Goal: Information Seeking & Learning: Learn about a topic

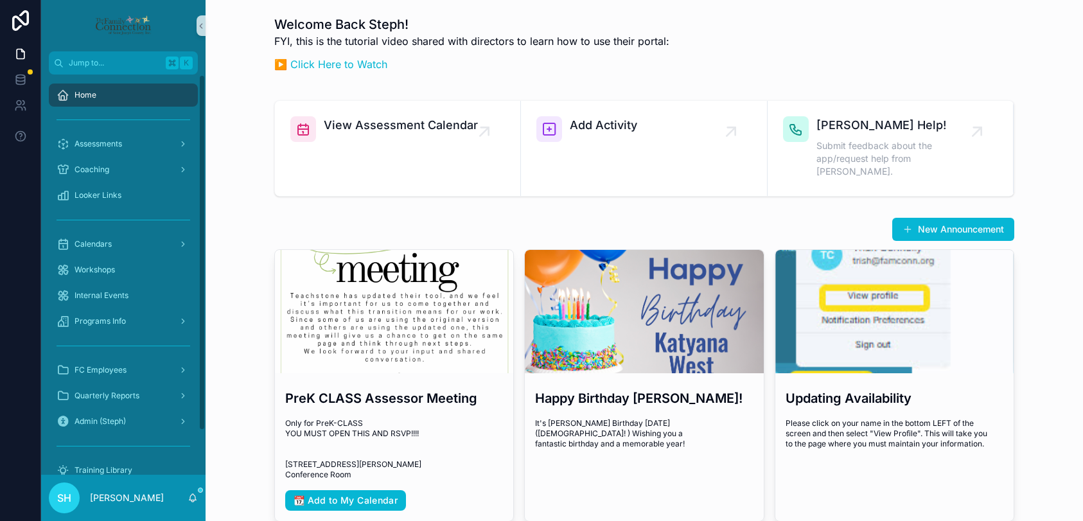
scroll to position [110, 0]
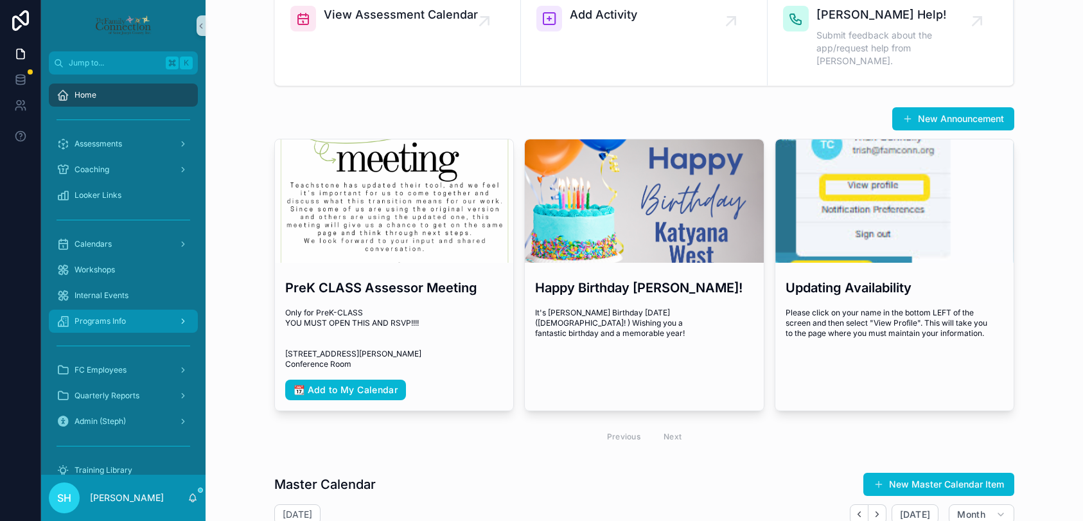
click at [112, 325] on span "Programs Info" at bounding box center [99, 321] width 51 height 10
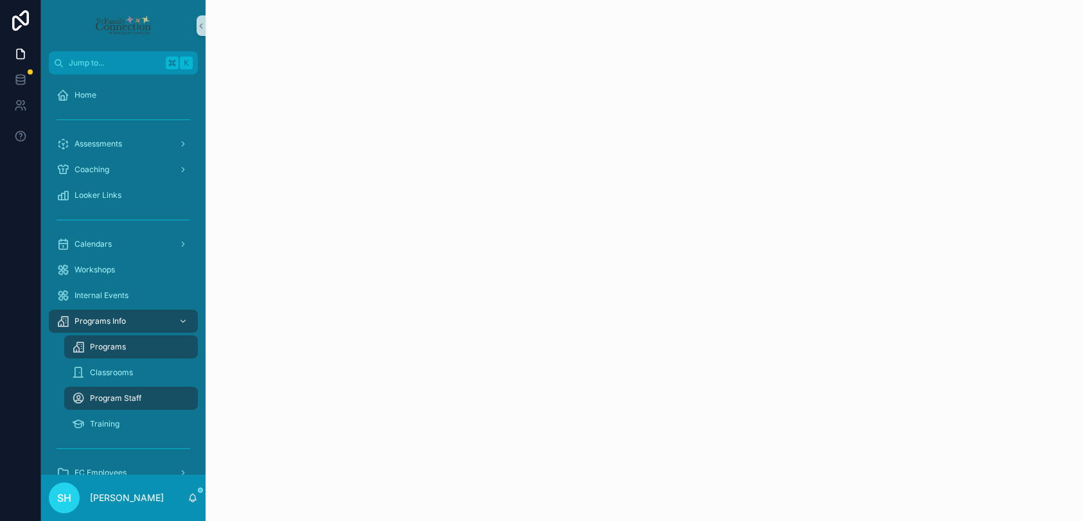
click at [118, 347] on span "Programs" at bounding box center [108, 347] width 36 height 10
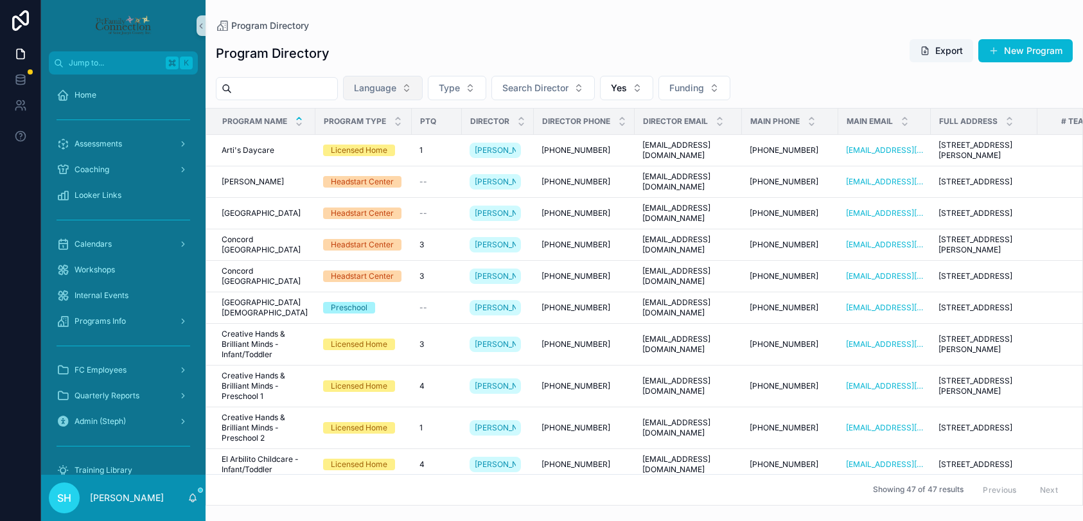
click at [416, 85] on button "Language" at bounding box center [383, 88] width 80 height 24
click at [534, 49] on div "Program Directory Export New Program" at bounding box center [644, 54] width 857 height 30
click at [423, 88] on button "Language" at bounding box center [383, 88] width 80 height 24
click at [374, 143] on div "English" at bounding box center [395, 140] width 154 height 21
click at [716, 83] on button "Funding" at bounding box center [683, 88] width 72 height 24
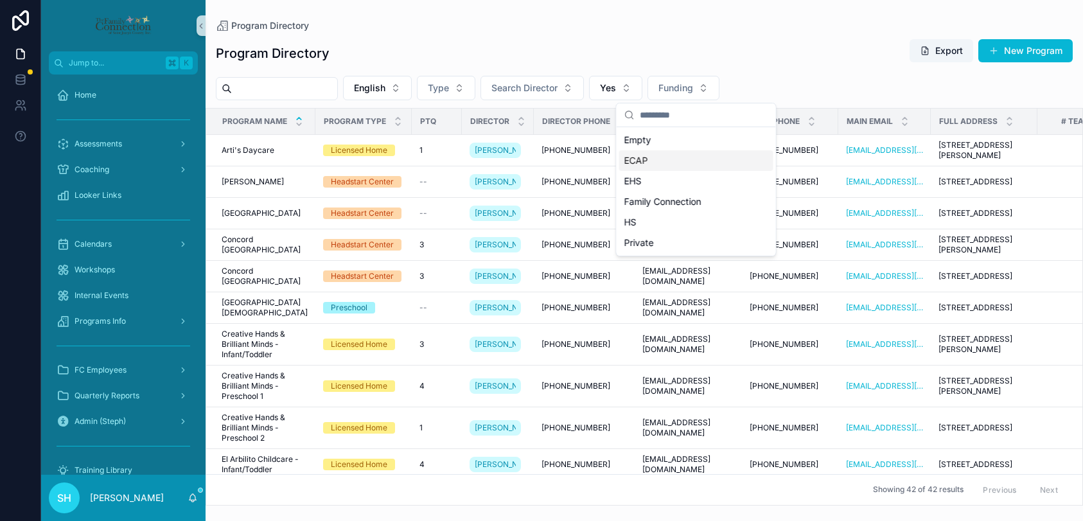
click at [643, 162] on span "ECAP" at bounding box center [636, 160] width 24 height 13
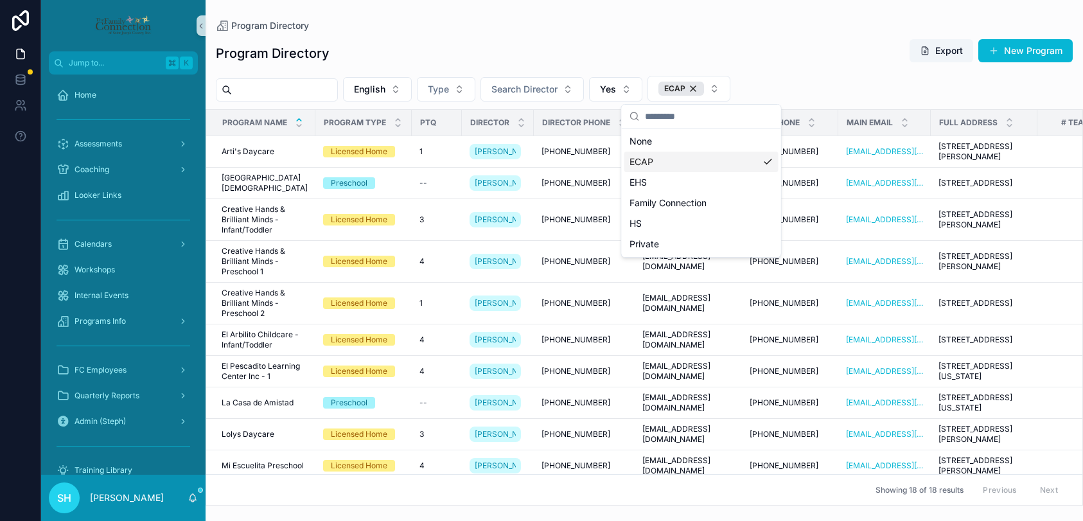
click at [645, 163] on span "ECAP" at bounding box center [641, 161] width 24 height 13
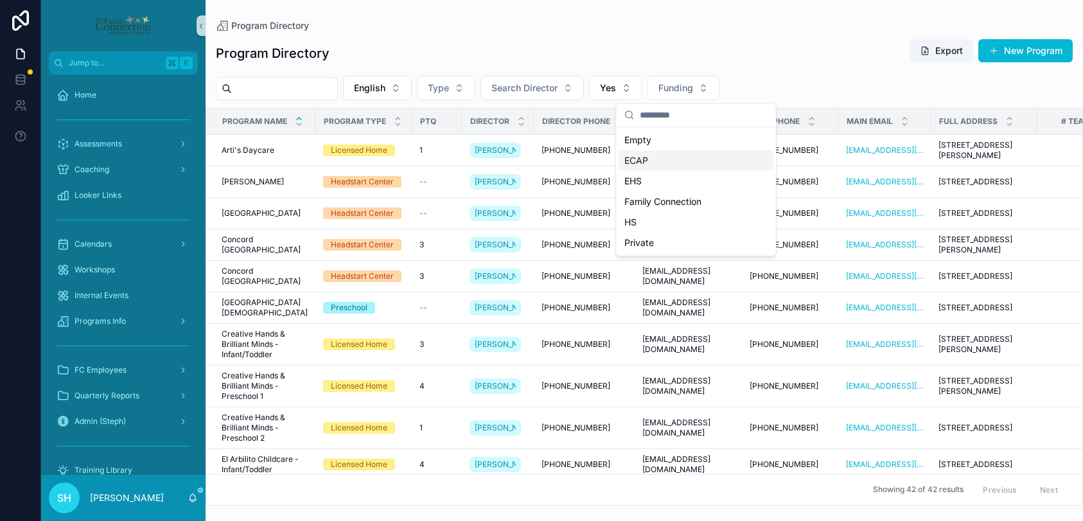
click at [638, 159] on span "ECAP" at bounding box center [636, 160] width 24 height 13
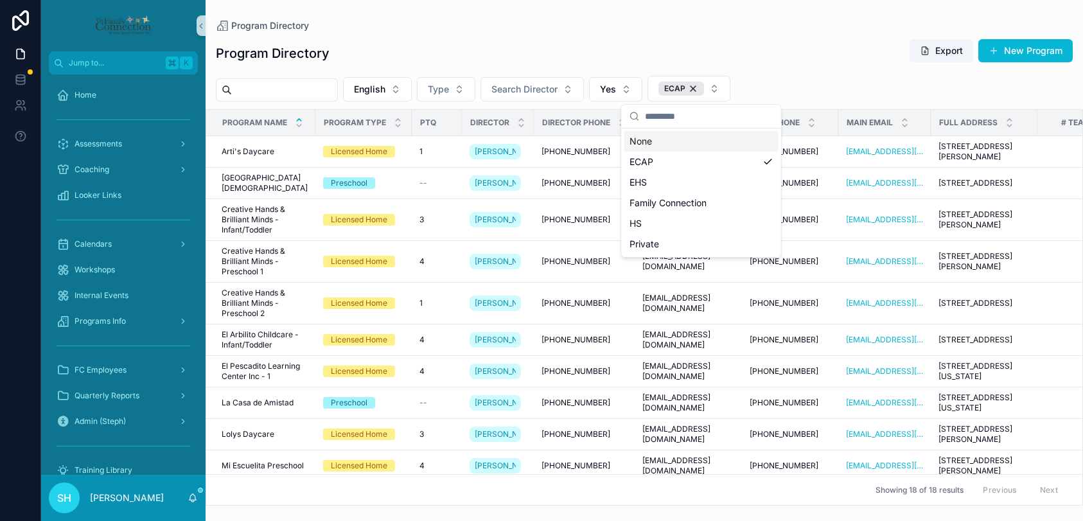
click at [550, 57] on div "Program Directory Export New Program" at bounding box center [644, 54] width 857 height 30
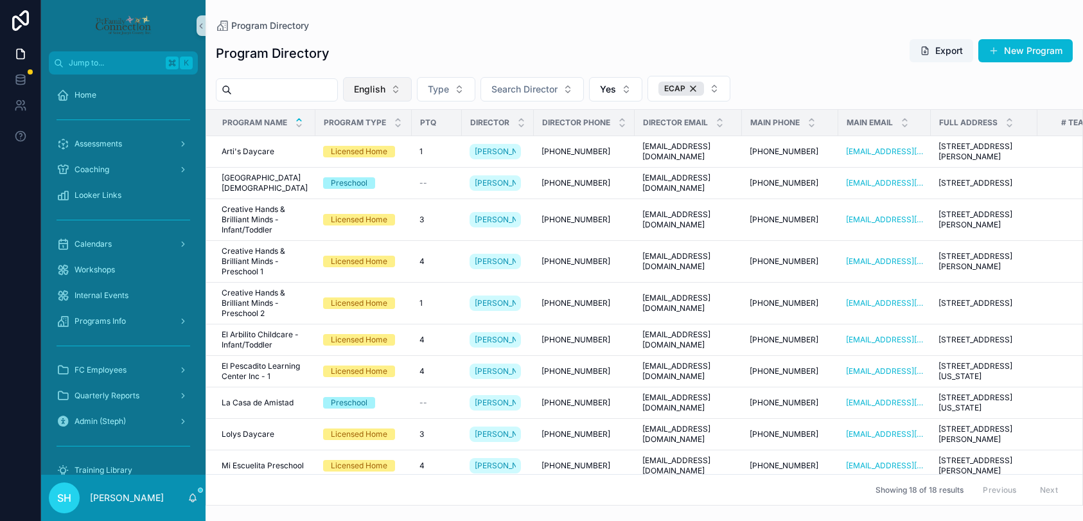
click at [406, 85] on button "English" at bounding box center [377, 89] width 69 height 24
click at [339, 54] on div "Program Directory Export New Program" at bounding box center [644, 54] width 857 height 30
click at [471, 89] on button "Type" at bounding box center [446, 89] width 58 height 24
click at [476, 64] on div "Program Directory Export New Program" at bounding box center [644, 54] width 857 height 30
click at [112, 322] on span "Programs Info" at bounding box center [99, 321] width 51 height 10
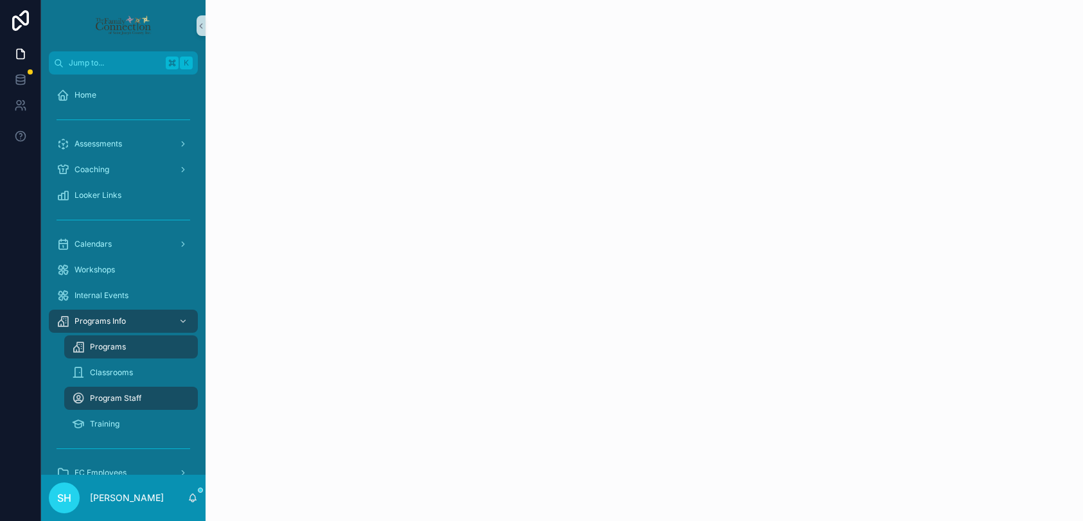
click at [121, 344] on span "Programs" at bounding box center [108, 347] width 36 height 10
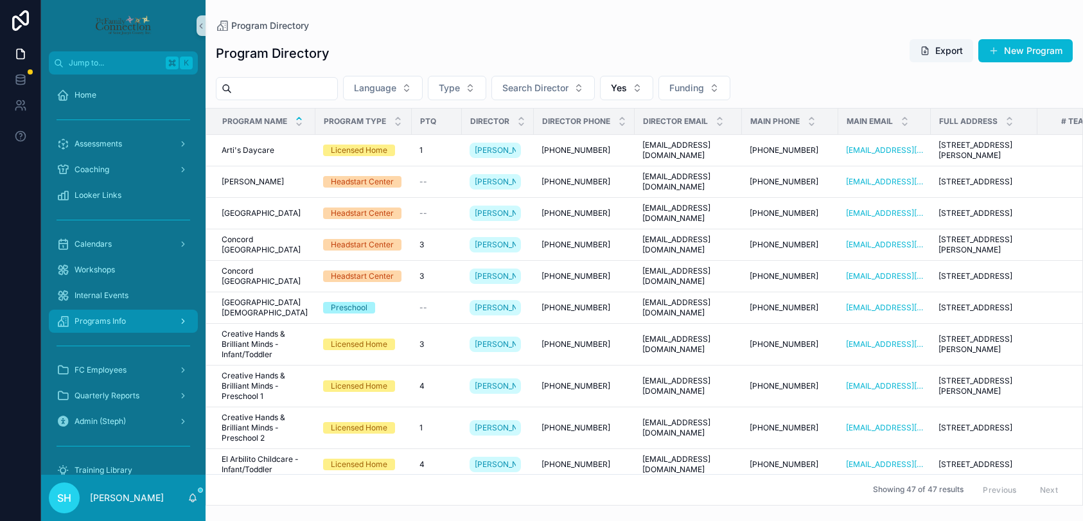
click at [114, 324] on span "Programs Info" at bounding box center [99, 321] width 51 height 10
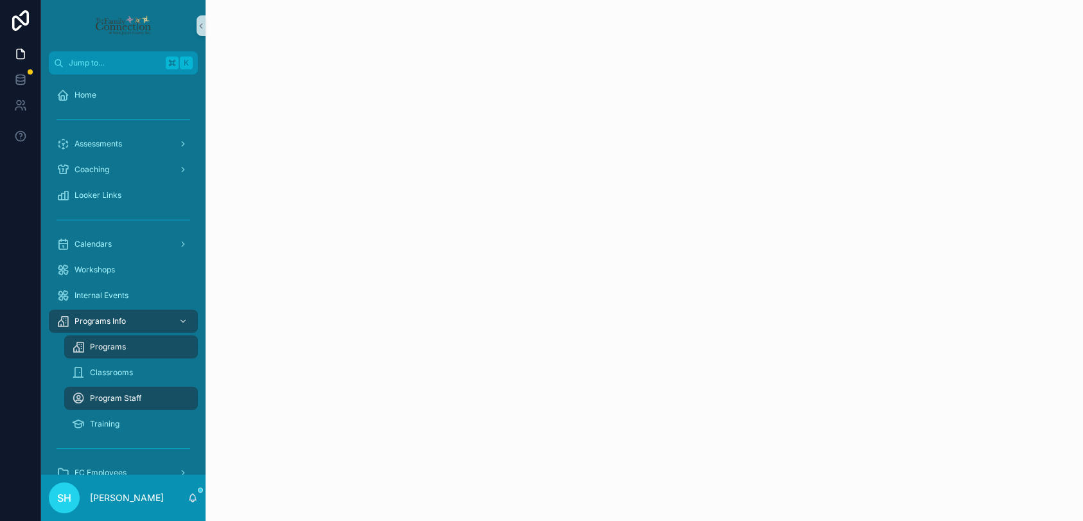
click at [112, 337] on div "Programs" at bounding box center [131, 346] width 118 height 21
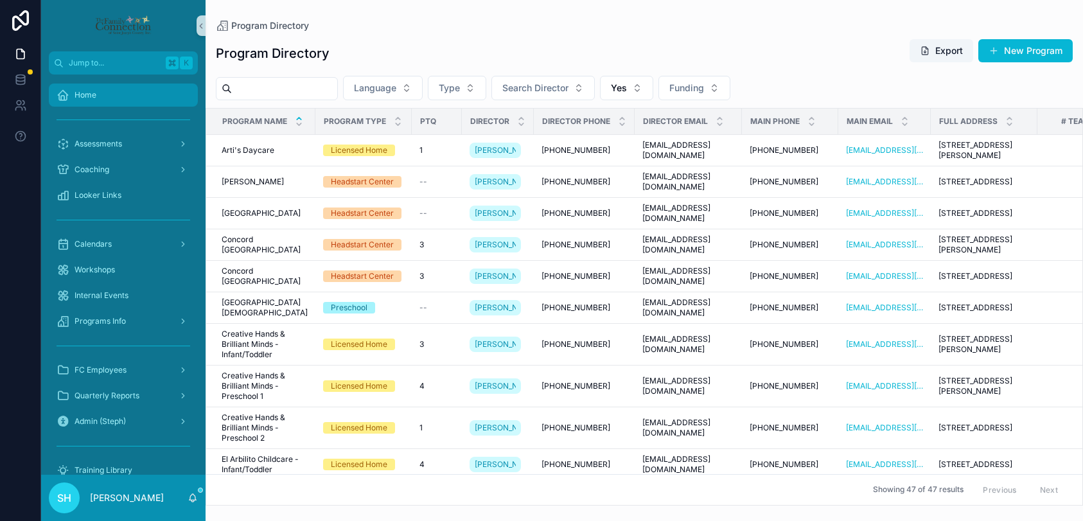
click at [82, 98] on span "Home" at bounding box center [85, 95] width 22 height 10
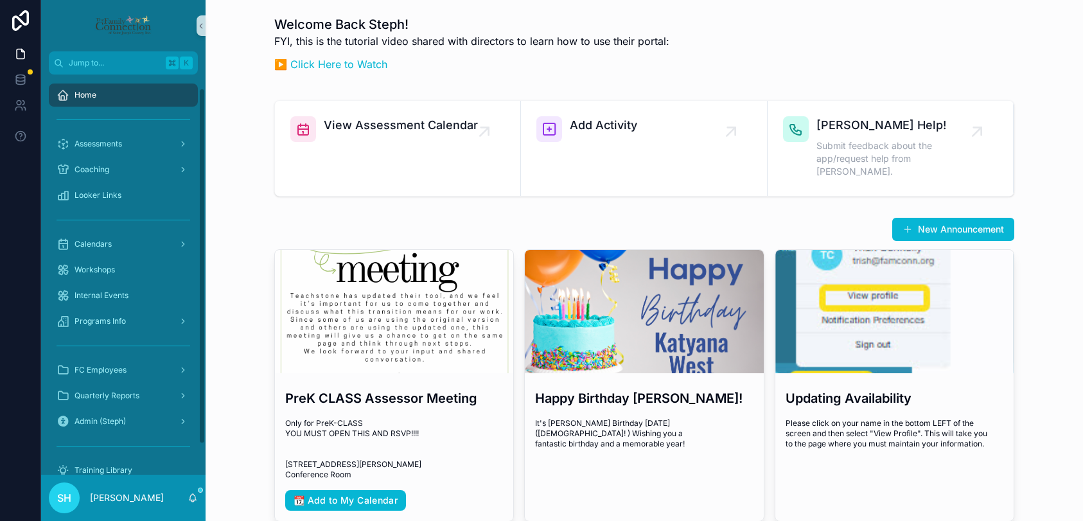
scroll to position [49, 0]
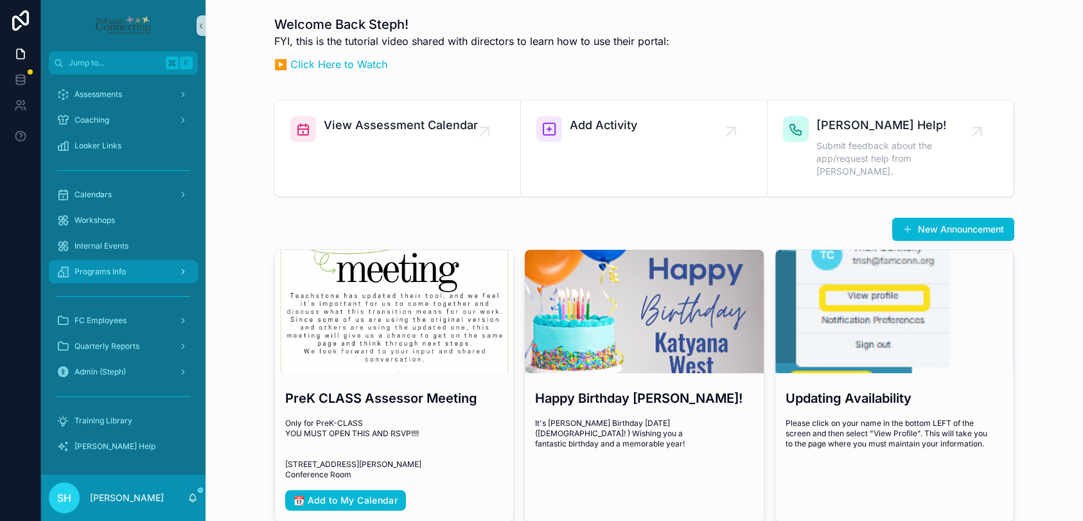
click at [111, 276] on span "Programs Info" at bounding box center [99, 271] width 51 height 10
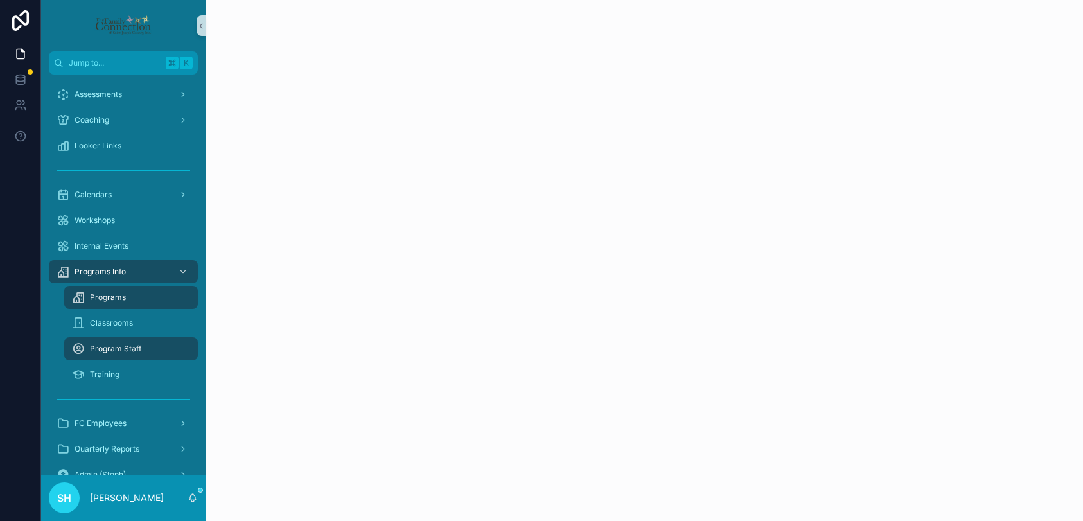
click at [111, 299] on span "Programs" at bounding box center [108, 297] width 36 height 10
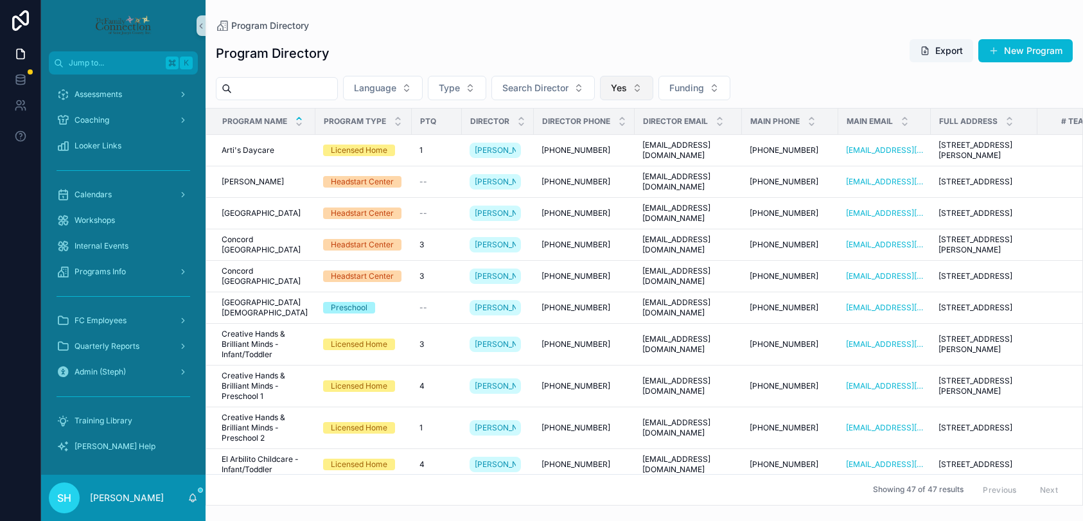
click at [648, 89] on button "Yes" at bounding box center [626, 88] width 53 height 24
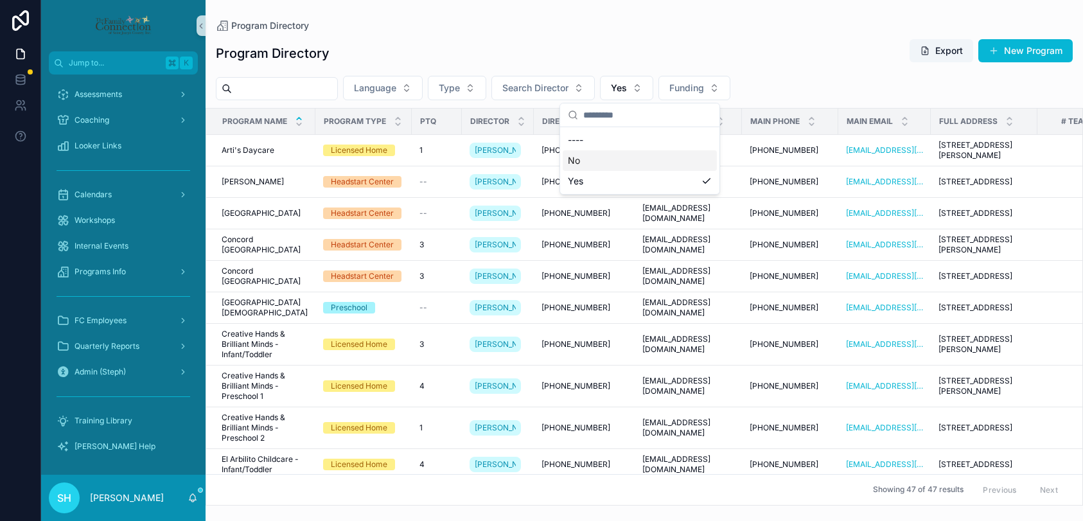
click at [576, 166] on div "No" at bounding box center [639, 160] width 154 height 21
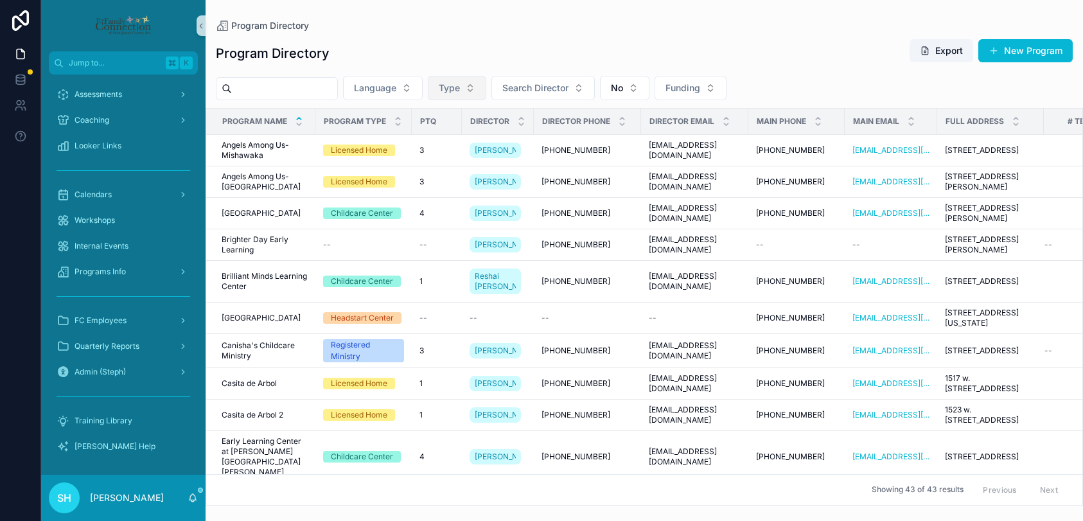
click at [484, 87] on button "Type" at bounding box center [457, 88] width 58 height 24
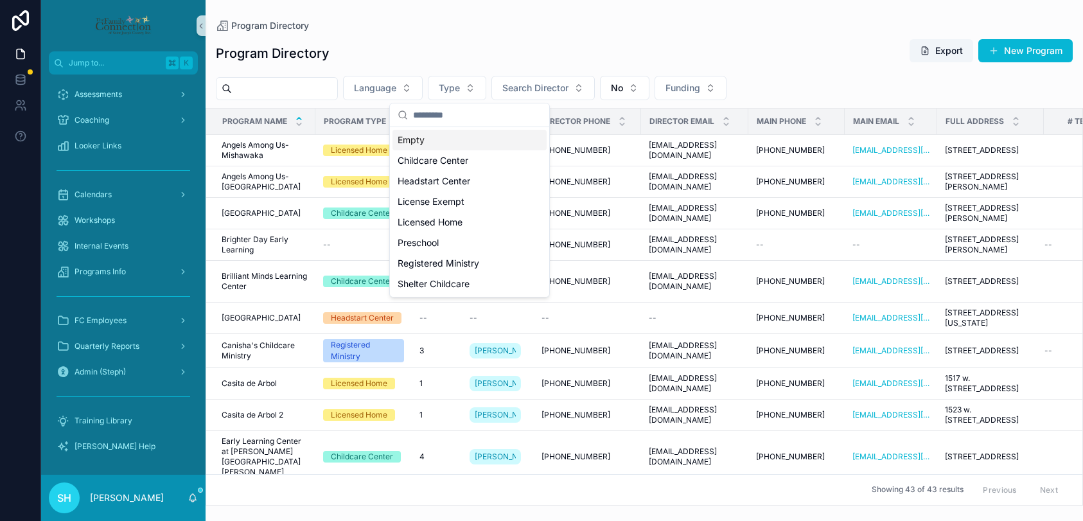
click at [473, 62] on div "Program Directory Export New Program" at bounding box center [644, 54] width 857 height 30
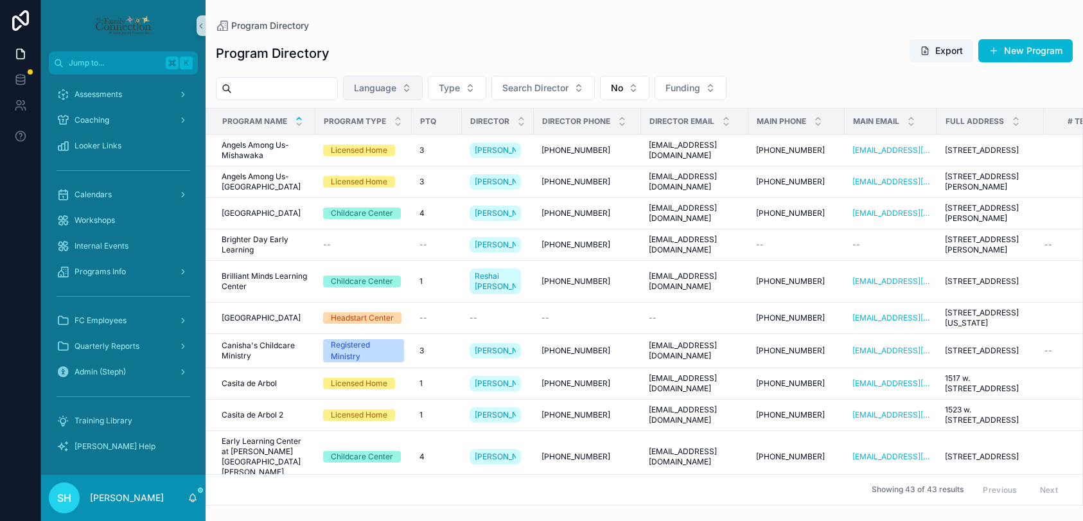
click at [413, 87] on button "Language" at bounding box center [383, 88] width 80 height 24
click at [333, 140] on div "English" at bounding box center [395, 140] width 154 height 21
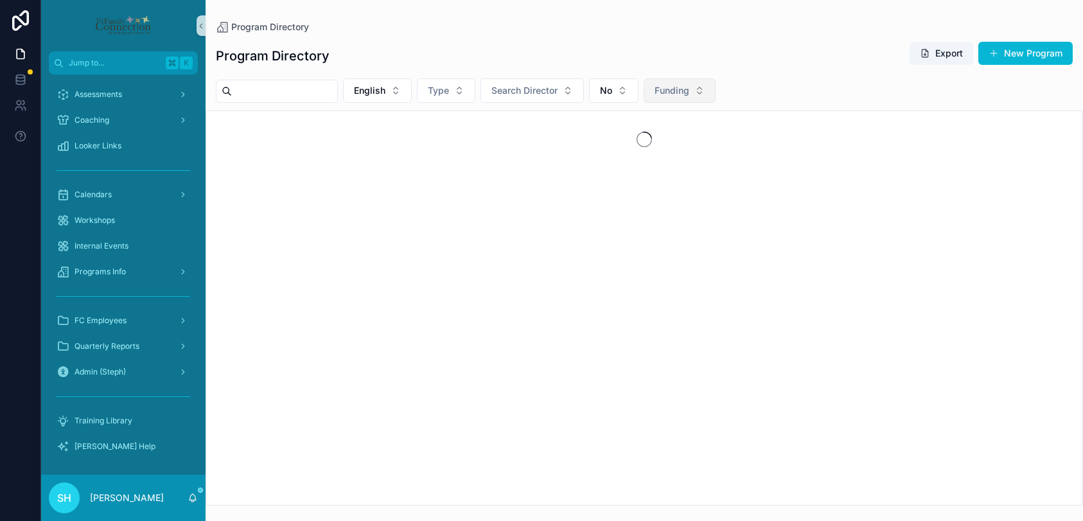
click at [713, 89] on button "Funding" at bounding box center [679, 90] width 72 height 24
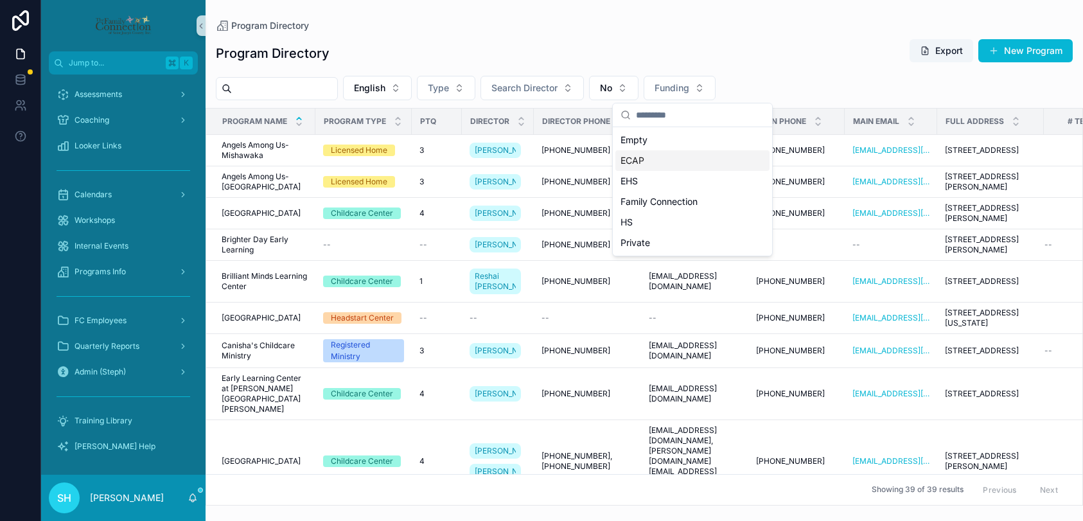
click at [634, 158] on span "ECAP" at bounding box center [632, 160] width 24 height 13
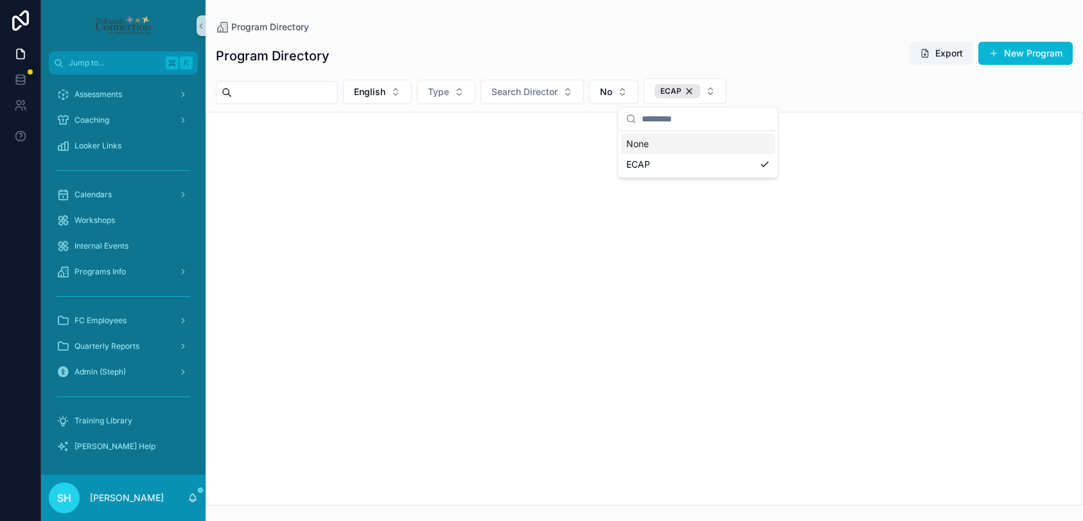
click at [804, 74] on div "Program Directory Export New Program English Type Search Director No ECAP" at bounding box center [643, 269] width 877 height 472
